Goal: Task Accomplishment & Management: Complete application form

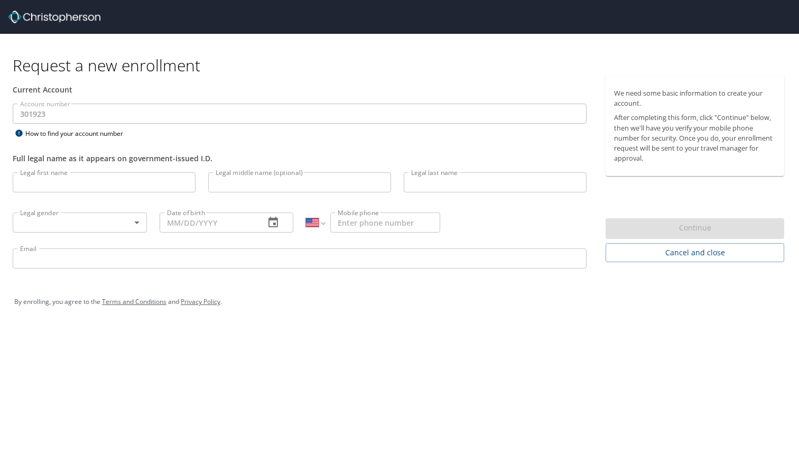
select select "US"
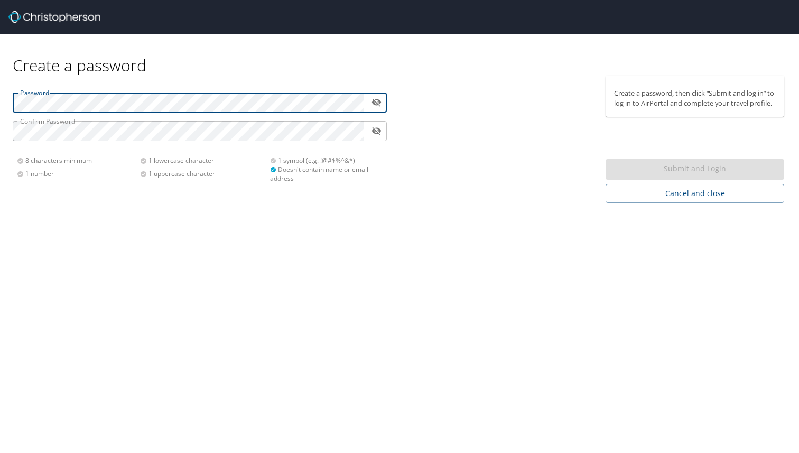
click at [377, 102] on icon "toggle password visibility" at bounding box center [376, 102] width 10 height 10
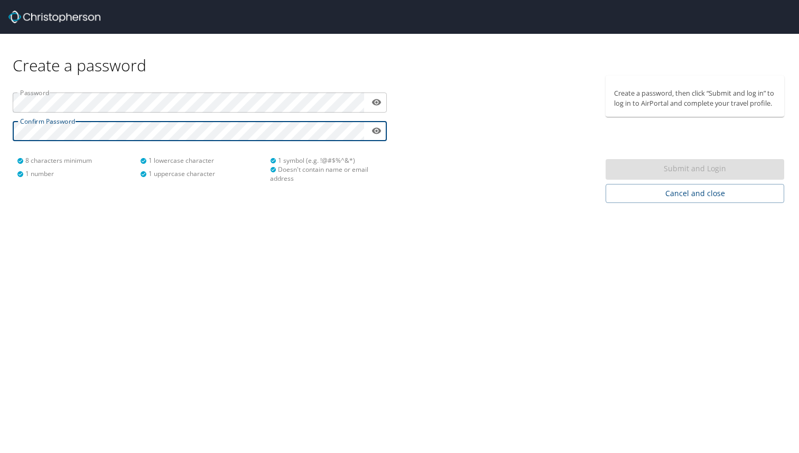
click at [189, 214] on div "Create a password Password ​ Confirm Password ​ 8 characters minimum 1 number 1…" at bounding box center [399, 226] width 799 height 453
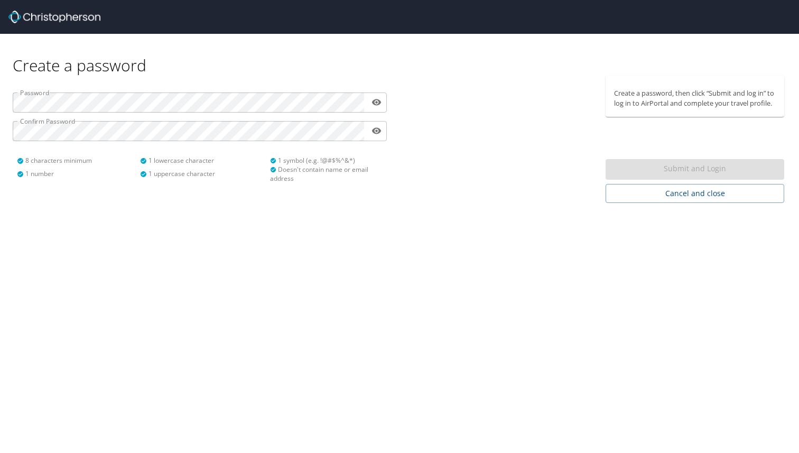
click at [148, 183] on div "Password ​ Confirm Password ​ 8 characters minimum 1 number 1 lowercase charact…" at bounding box center [199, 134] width 387 height 116
click at [675, 166] on div "Submit and Login" at bounding box center [694, 169] width 179 height 21
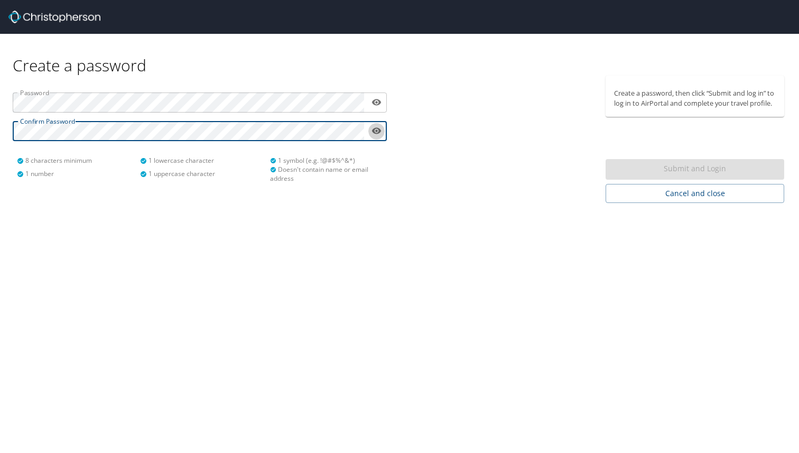
click at [375, 133] on icon "toggle password visibility" at bounding box center [376, 131] width 10 height 6
click at [376, 107] on icon "toggle password visibility" at bounding box center [376, 102] width 10 height 10
click at [374, 129] on icon "toggle password visibility" at bounding box center [376, 131] width 10 height 8
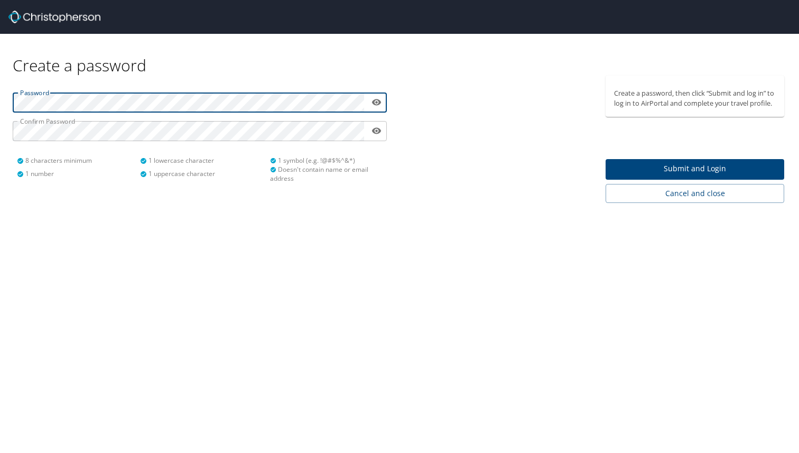
click at [650, 170] on span "Submit and Login" at bounding box center [695, 168] width 162 height 13
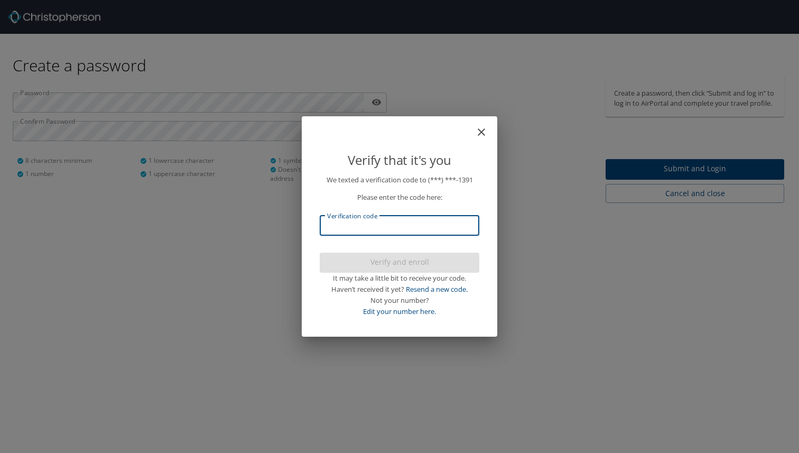
click at [356, 224] on input "Verification code" at bounding box center [400, 226] width 160 height 20
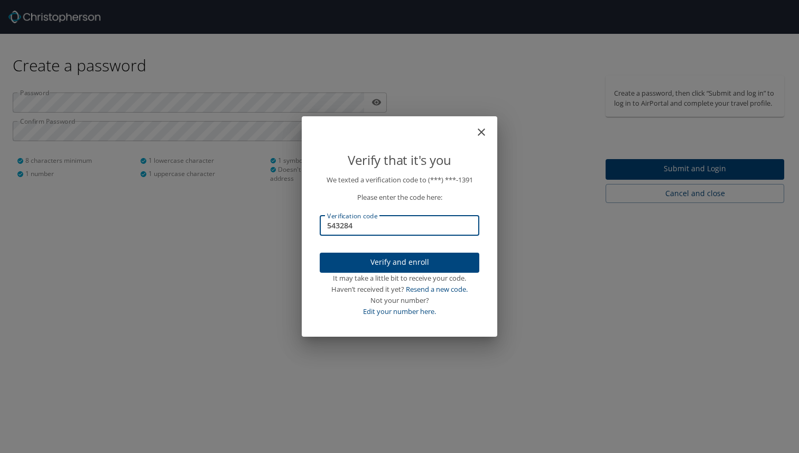
type input "543284"
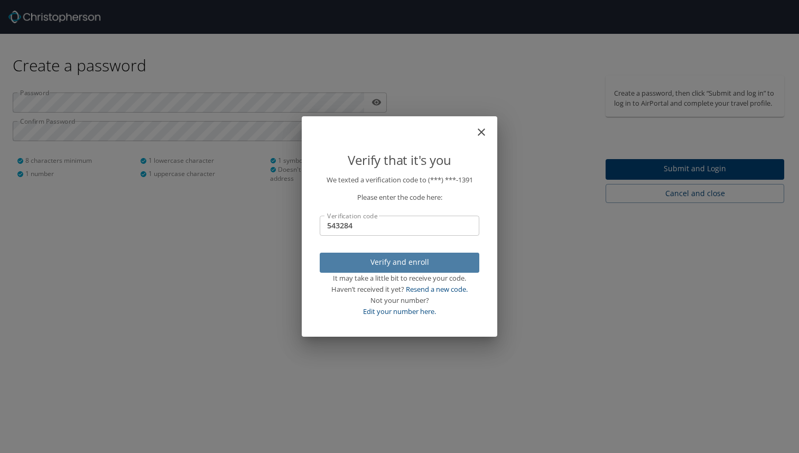
click at [378, 269] on button "Verify and enroll" at bounding box center [400, 263] width 160 height 21
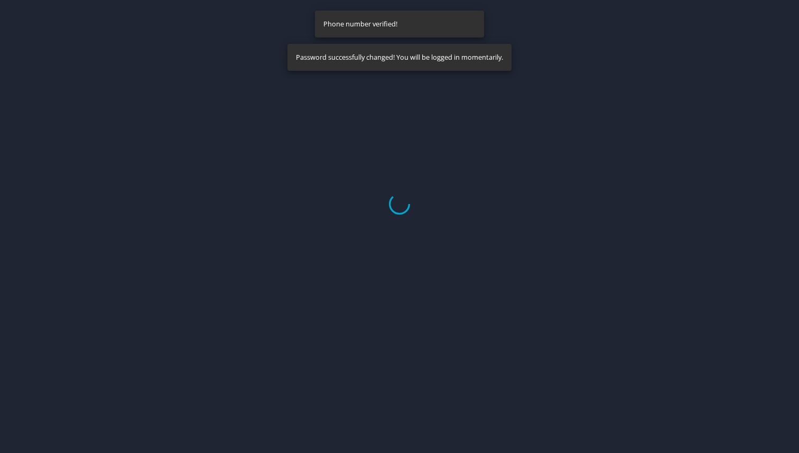
select select "US"
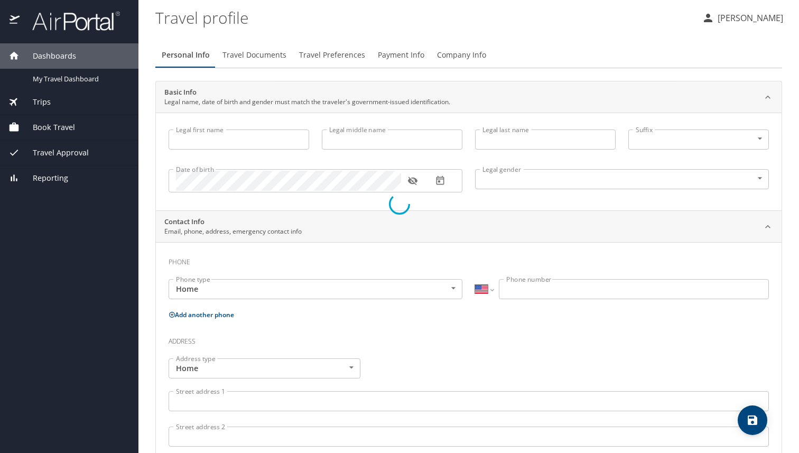
type input "shakeva"
type input "[PERSON_NAME]"
type input "[DEMOGRAPHIC_DATA]"
select select "US"
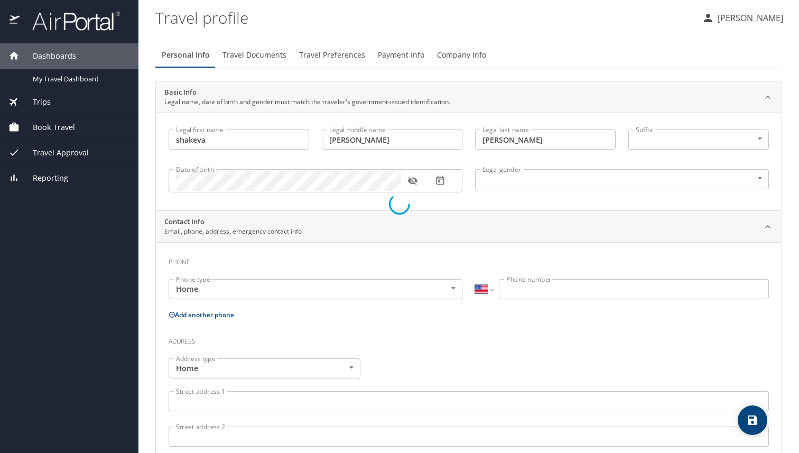
select select "US"
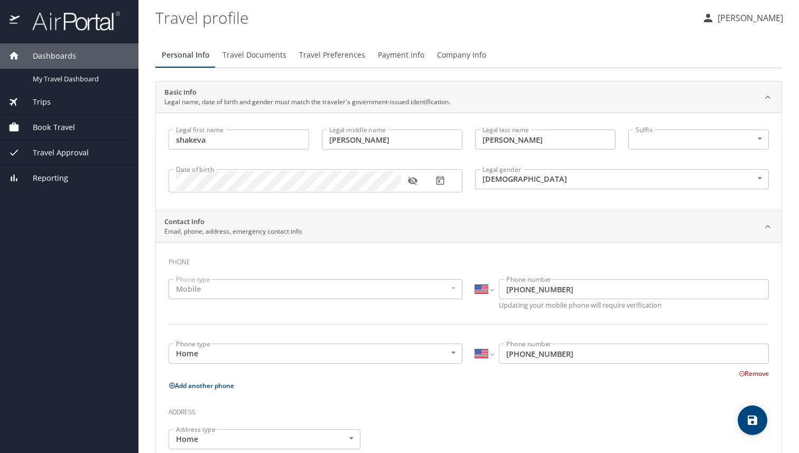
click at [413, 207] on div "Legal first name [PERSON_NAME] Legal first name Legal middle name [PERSON_NAME]…" at bounding box center [468, 162] width 625 height 98
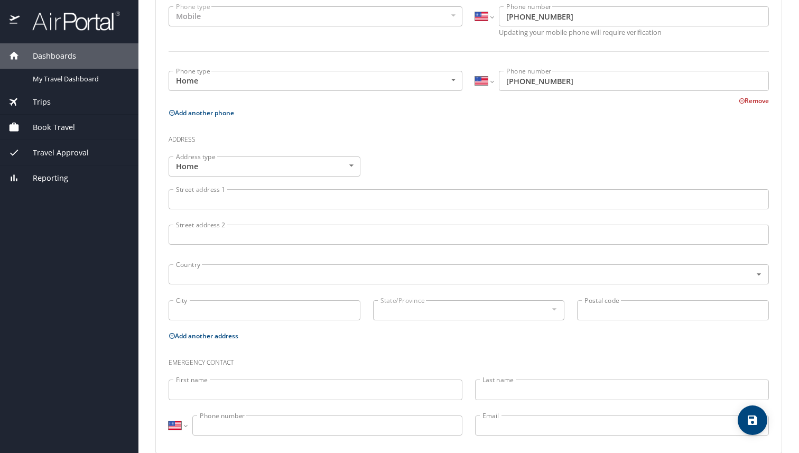
scroll to position [275, 0]
click at [407, 151] on div "Address type Home Home Address type Street address 1 Street address [STREET_ADD…" at bounding box center [468, 237] width 613 height 179
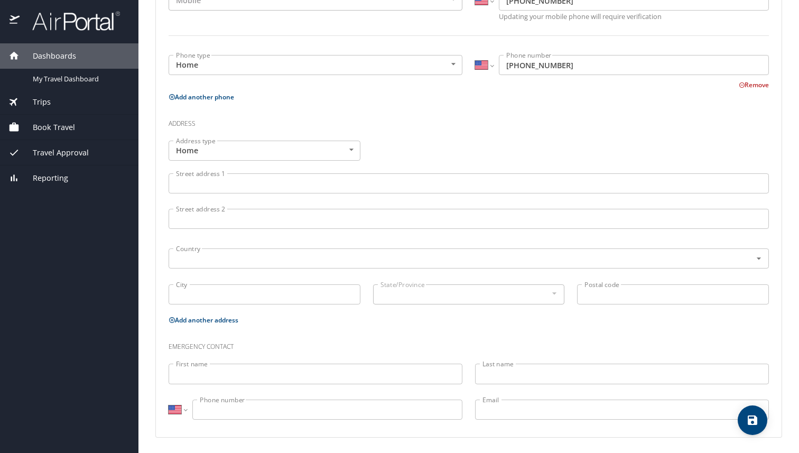
scroll to position [289, 0]
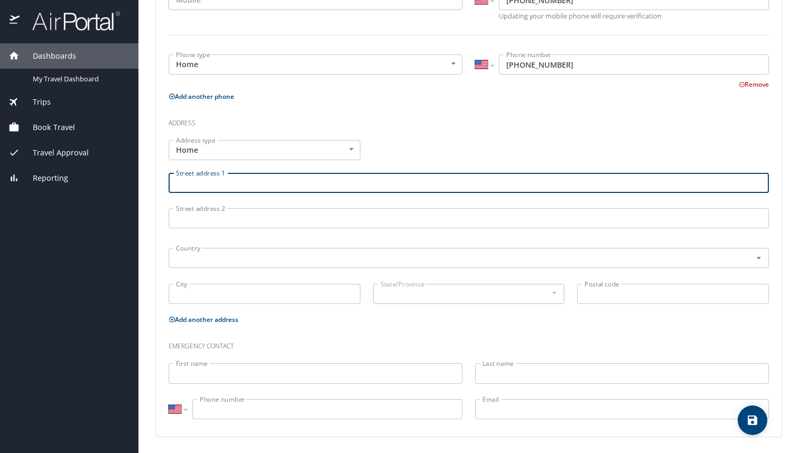
click at [306, 188] on input "Street address 1" at bounding box center [469, 183] width 600 height 20
type input "[STREET_ADDRESS][PERSON_NAME]"
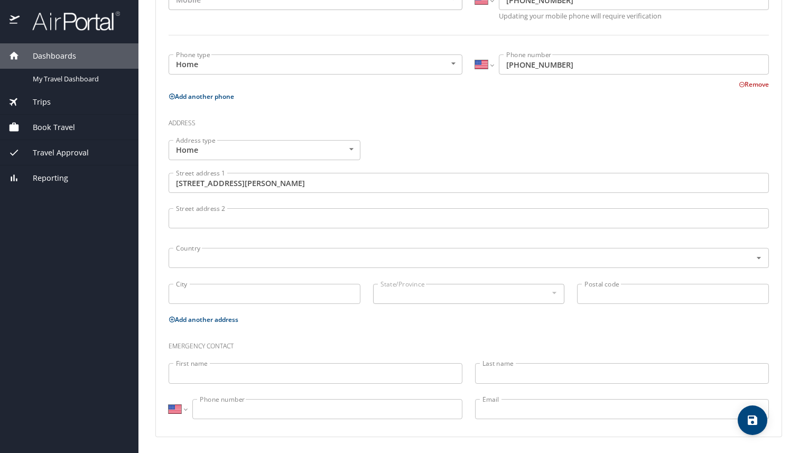
click at [547, 292] on div "State/Province" at bounding box center [469, 294] width 192 height 20
click at [554, 293] on div at bounding box center [554, 292] width 12 height 13
click at [552, 289] on div at bounding box center [554, 292] width 12 height 13
click at [554, 293] on div at bounding box center [554, 292] width 12 height 13
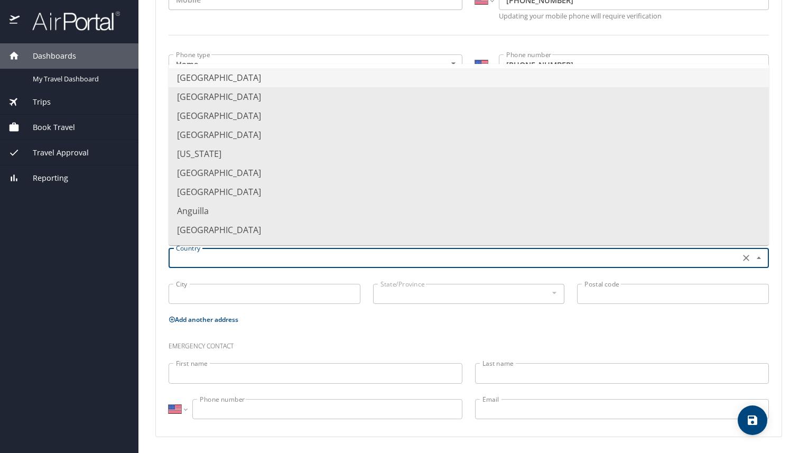
click at [245, 260] on input "text" at bounding box center [453, 258] width 563 height 14
click at [295, 79] on li "United States of America" at bounding box center [469, 77] width 600 height 19
type input "United States of America"
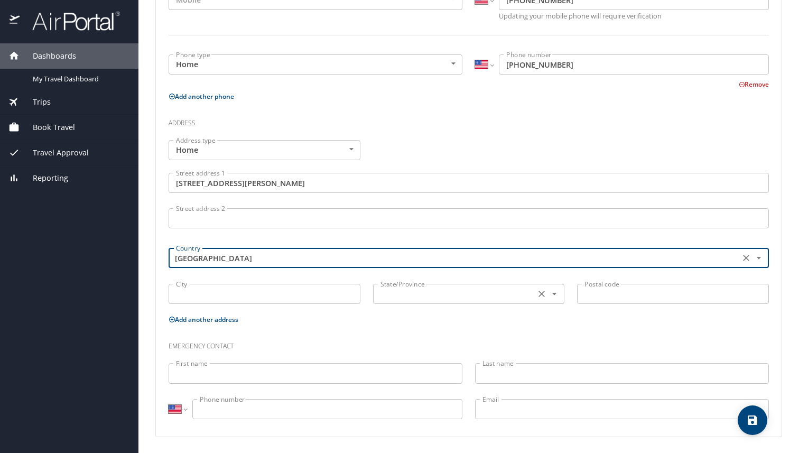
click at [436, 285] on div "State/Province" at bounding box center [469, 294] width 192 height 20
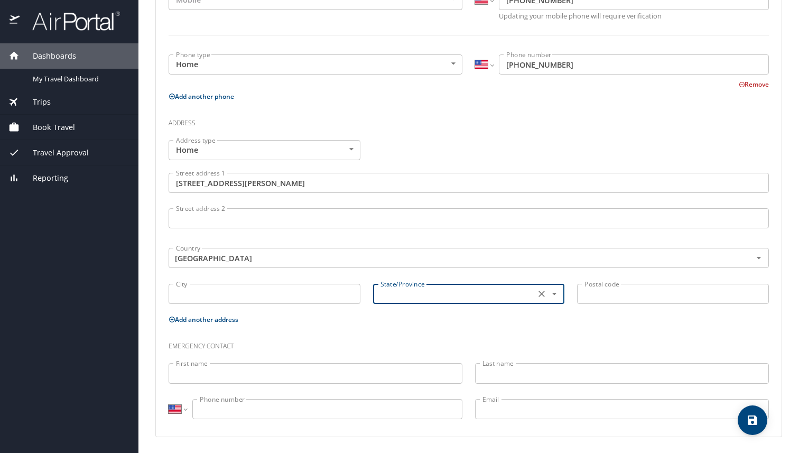
click at [432, 294] on input "text" at bounding box center [453, 294] width 154 height 14
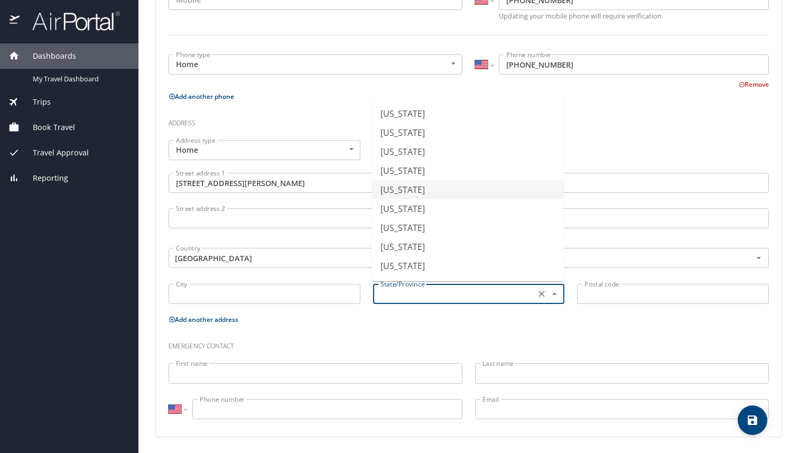
click at [414, 191] on li "California" at bounding box center [468, 189] width 192 height 19
type input "California"
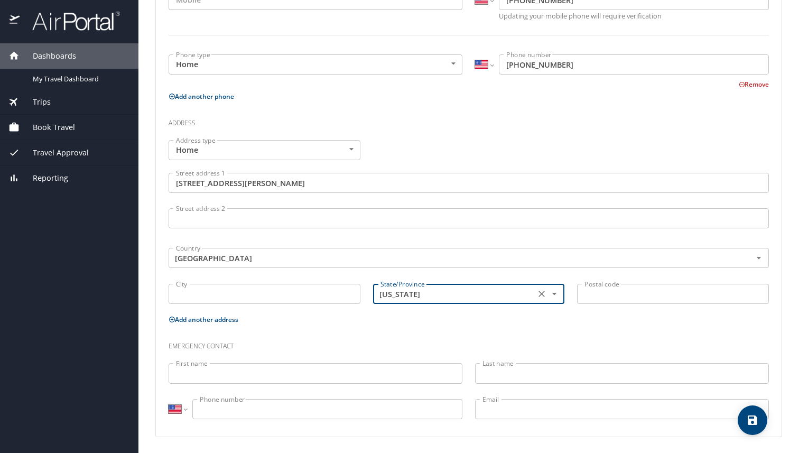
click at [317, 295] on input "City" at bounding box center [265, 294] width 192 height 20
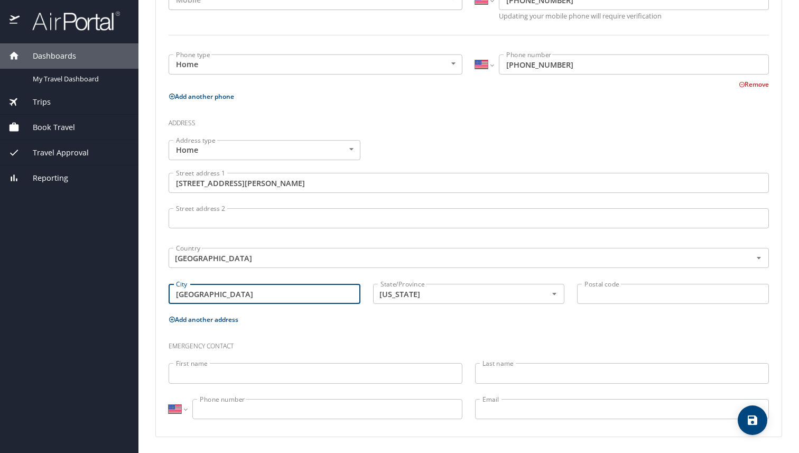
type input "Los angeles"
click at [605, 296] on input "Postal code" at bounding box center [673, 294] width 192 height 20
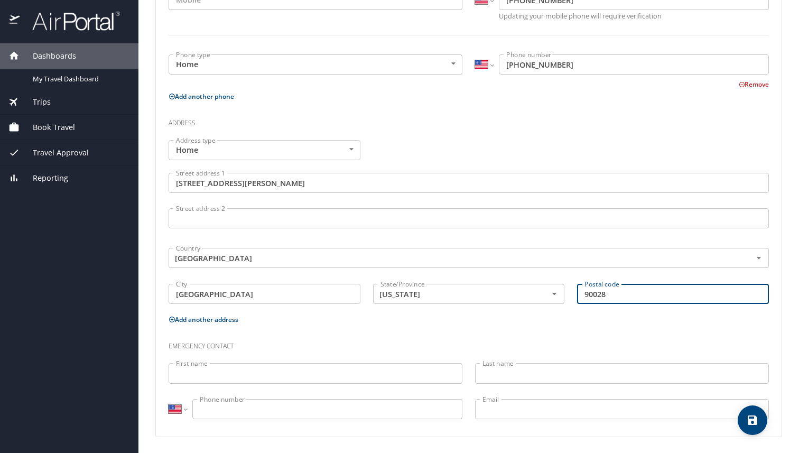
type input "90028"
click at [351, 184] on input "1745 wilcox ave" at bounding box center [469, 183] width 600 height 20
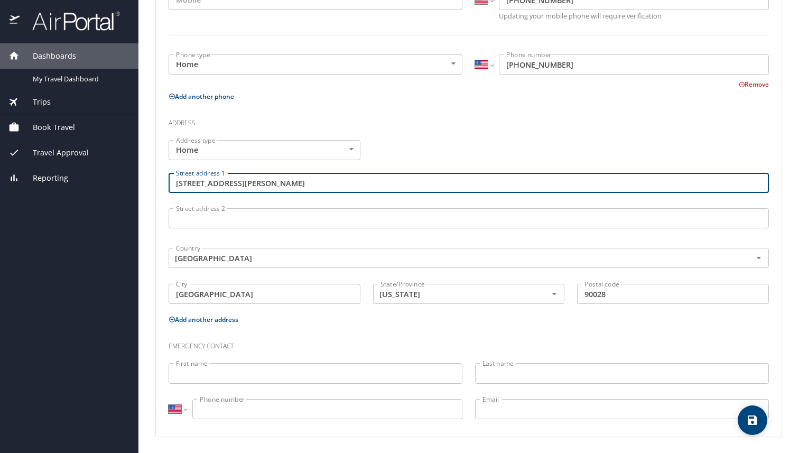
type input "1745 wilcox ave Apt427"
click at [227, 341] on h3 "Emergency contact" at bounding box center [469, 343] width 600 height 18
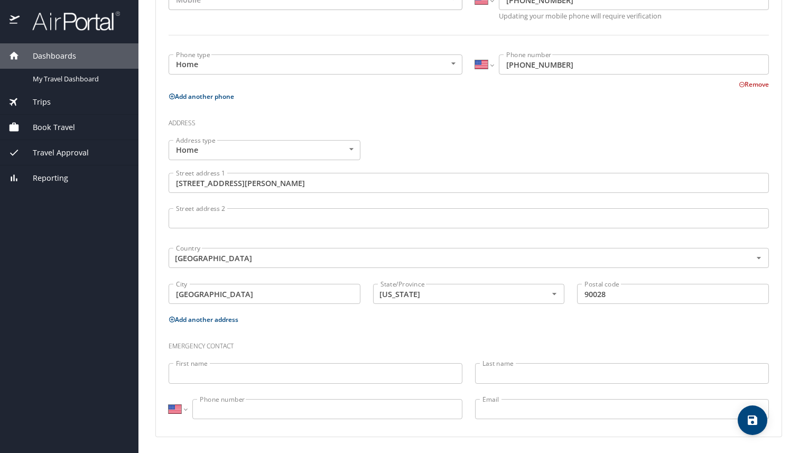
click at [784, 216] on main "Travel profile shakeva yarde Personal Info Travel Documents Travel Preferences …" at bounding box center [468, 226] width 660 height 453
click at [451, 88] on div "Remove" at bounding box center [462, 83] width 613 height 13
click at [71, 62] on div "Dashboards" at bounding box center [69, 55] width 138 height 25
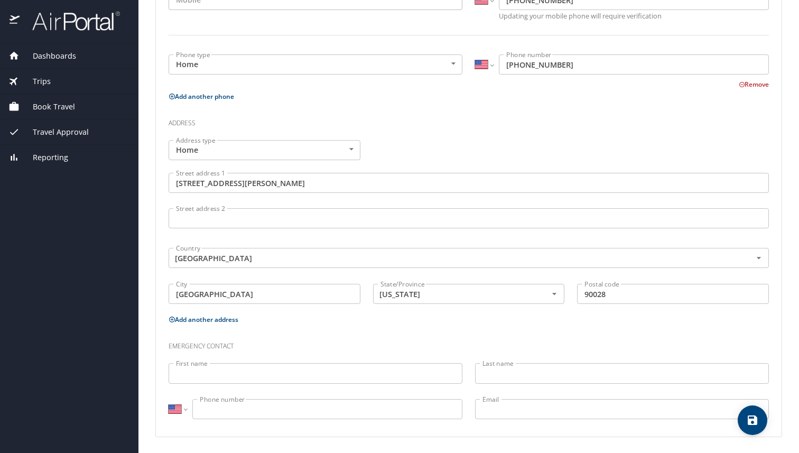
click at [417, 107] on div "Phone Phone type Mobile Mobile Phone type International Afghanistan Åland Islan…" at bounding box center [469, 194] width 600 height 466
click at [755, 414] on icon "save" at bounding box center [752, 420] width 13 height 13
select select "US"
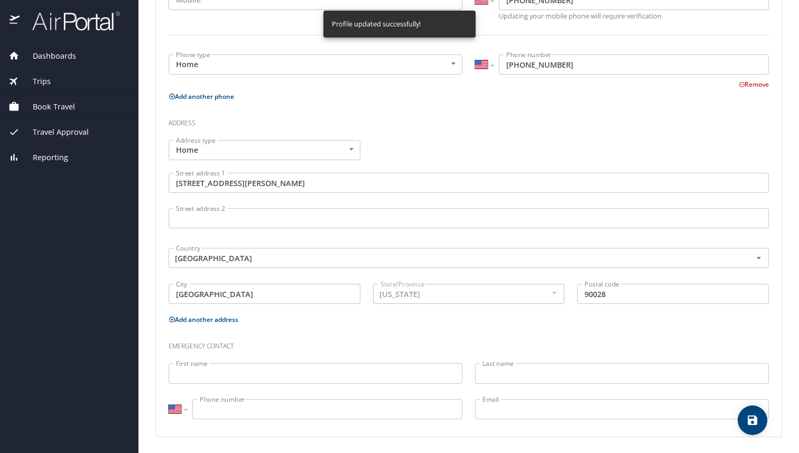
select select "US"
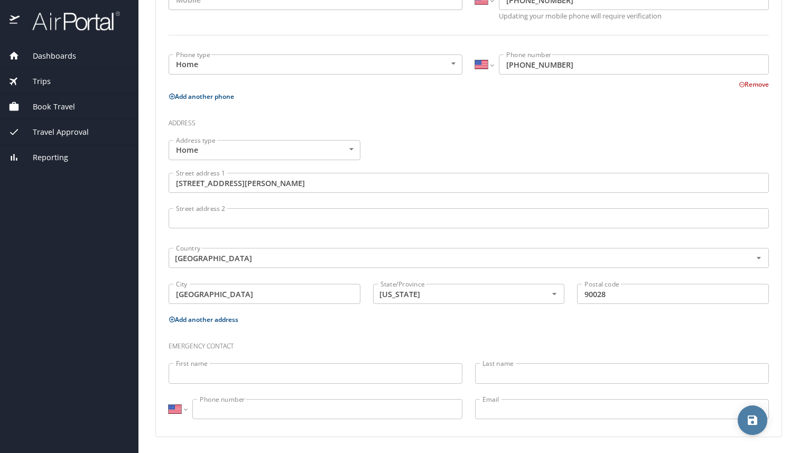
click at [756, 423] on icon "save" at bounding box center [753, 420] width 10 height 10
select select "US"
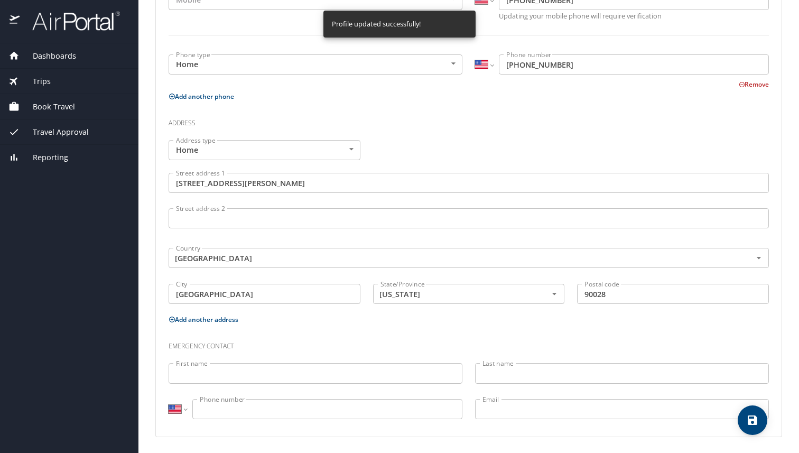
select select "US"
click at [70, 132] on span "Travel Approval" at bounding box center [54, 132] width 69 height 12
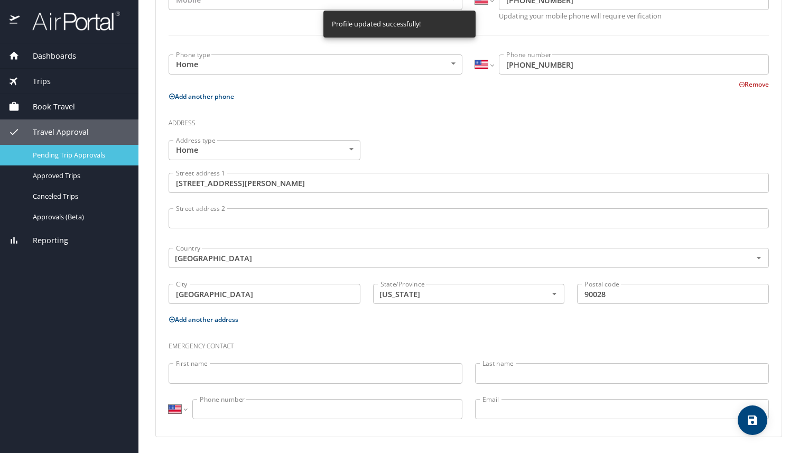
click at [79, 156] on span "Pending Trip Approvals" at bounding box center [79, 155] width 93 height 10
